Goal: Task Accomplishment & Management: Manage account settings

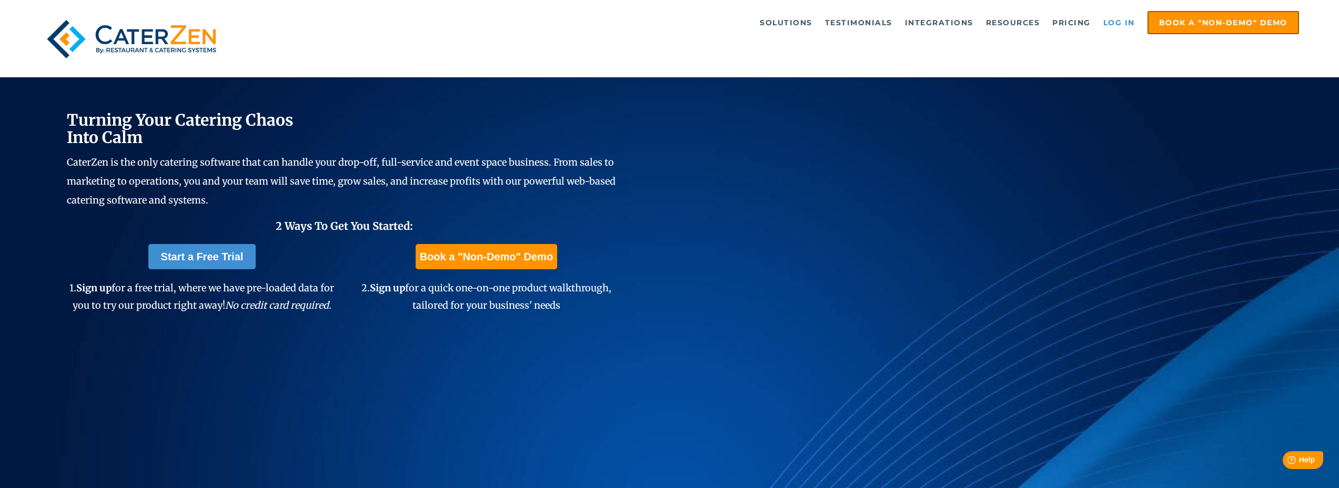
click at [1120, 21] on link "Log in" at bounding box center [1119, 22] width 42 height 21
click at [1112, 21] on link "Log in" at bounding box center [1119, 22] width 42 height 21
click at [1126, 22] on link "Log in" at bounding box center [1119, 22] width 42 height 21
